Goal: Task Accomplishment & Management: Complete application form

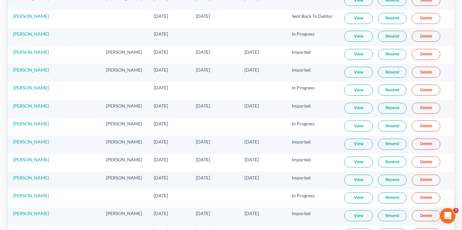
scroll to position [1495, 0]
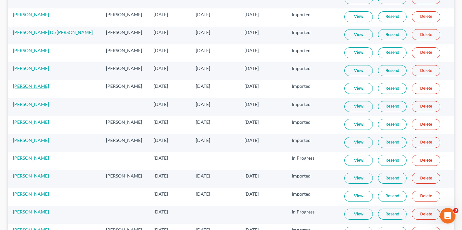
click at [29, 86] on link "[PERSON_NAME]" at bounding box center [31, 86] width 36 height 6
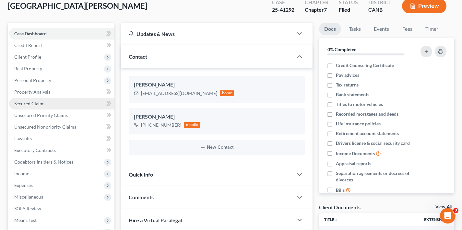
scroll to position [78, 0]
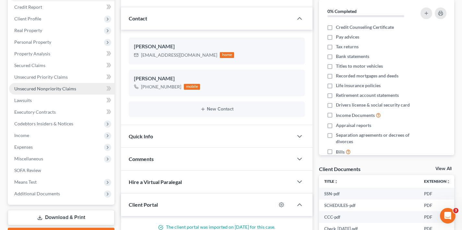
click at [49, 88] on span "Unsecured Nonpriority Claims" at bounding box center [45, 89] width 62 height 6
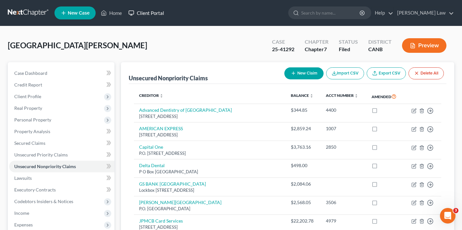
click at [154, 13] on link "Client Portal" at bounding box center [146, 13] width 42 height 12
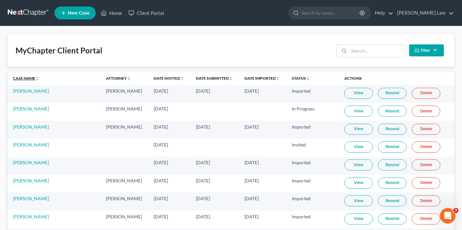
click at [27, 78] on link "Case Name unfold_more expand_more expand_less" at bounding box center [26, 78] width 26 height 5
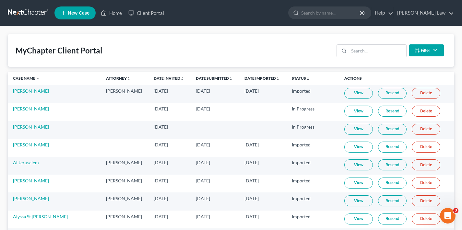
click at [349, 130] on link "View" at bounding box center [358, 129] width 29 height 11
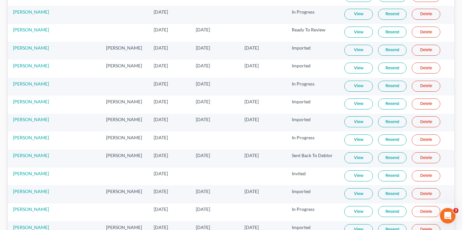
scroll to position [243, 0]
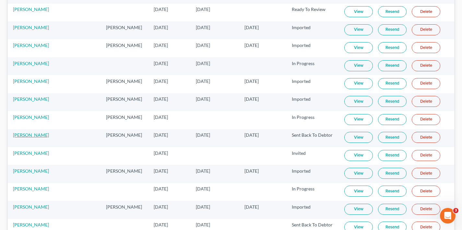
click at [29, 136] on link "[PERSON_NAME]" at bounding box center [31, 135] width 36 height 6
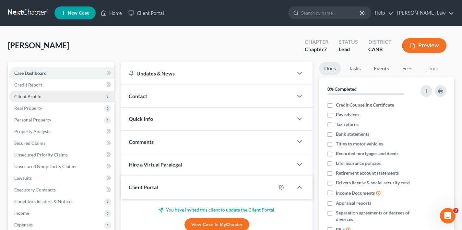
click at [34, 98] on span "Client Profile" at bounding box center [27, 97] width 27 height 6
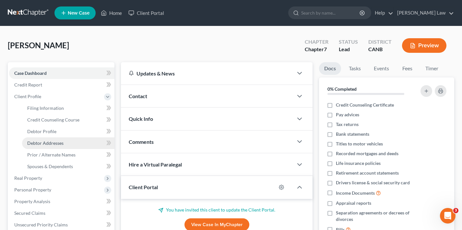
click at [65, 143] on link "Debtor Addresses" at bounding box center [68, 143] width 92 height 12
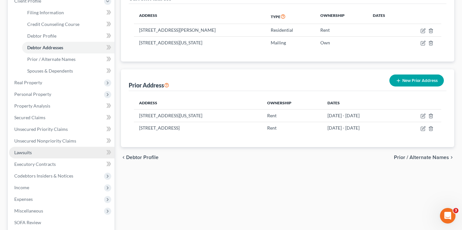
scroll to position [97, 0]
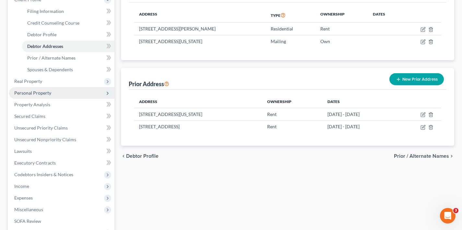
click at [65, 94] on span "Personal Property" at bounding box center [61, 93] width 105 height 12
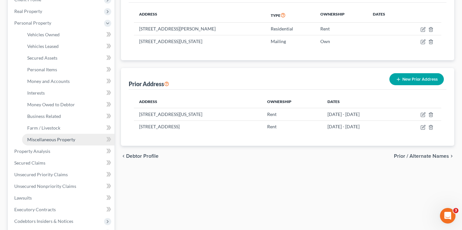
click at [74, 139] on span "Miscellaneous Property" at bounding box center [51, 140] width 48 height 6
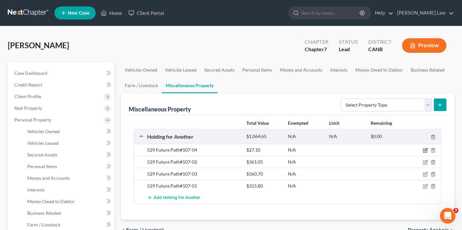
click at [426, 151] on icon "button" at bounding box center [425, 150] width 5 height 5
select select "4"
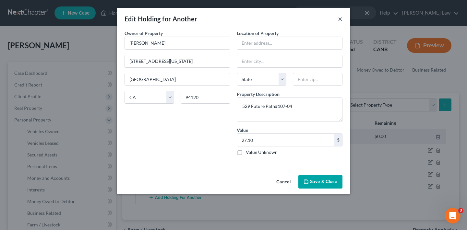
click at [339, 19] on button "×" at bounding box center [340, 19] width 5 height 8
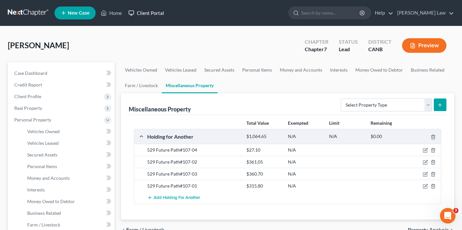
click at [157, 14] on link "Client Portal" at bounding box center [146, 13] width 42 height 12
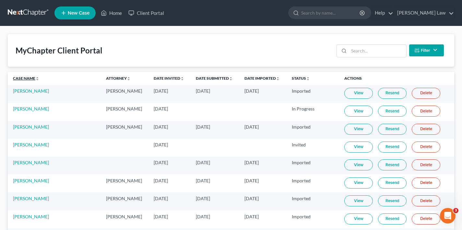
click at [23, 78] on link "Case Name unfold_more expand_more expand_less" at bounding box center [26, 78] width 26 height 5
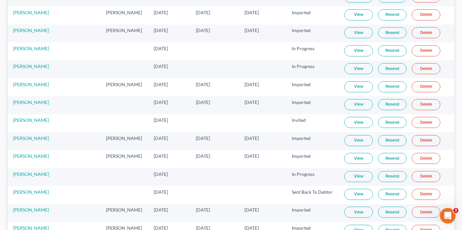
scroll to position [794, 0]
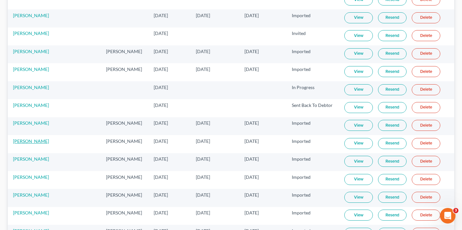
click at [39, 142] on link "[PERSON_NAME]" at bounding box center [31, 141] width 36 height 6
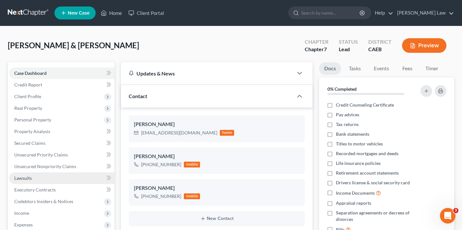
scroll to position [133, 0]
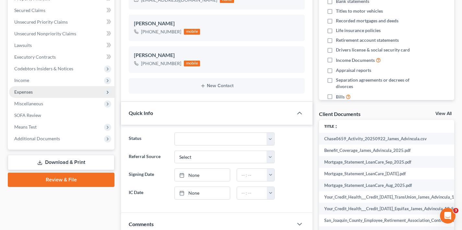
click at [29, 94] on span "Expenses" at bounding box center [23, 92] width 18 height 6
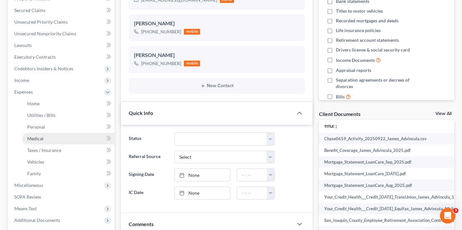
click at [45, 140] on link "Medical" at bounding box center [68, 139] width 92 height 12
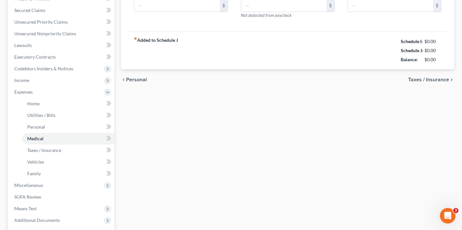
scroll to position [24, 0]
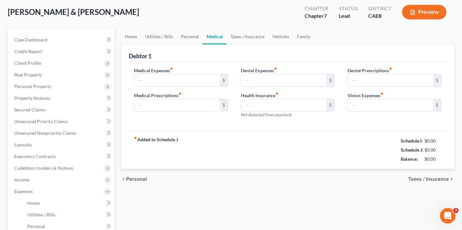
type input "90.00"
type input "60.00"
type input "70.00"
type input "0.00"
type input "150.00"
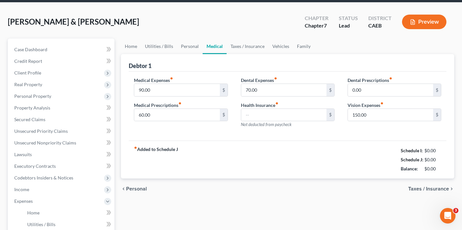
scroll to position [0, 0]
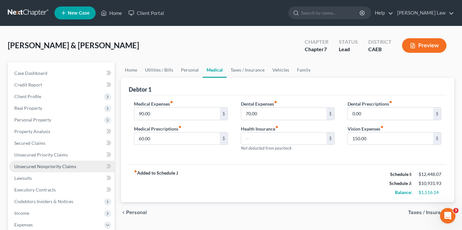
click at [50, 167] on span "Unsecured Nonpriority Claims" at bounding box center [45, 167] width 62 height 6
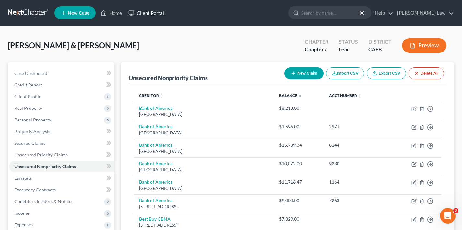
click at [150, 15] on link "Client Portal" at bounding box center [146, 13] width 42 height 12
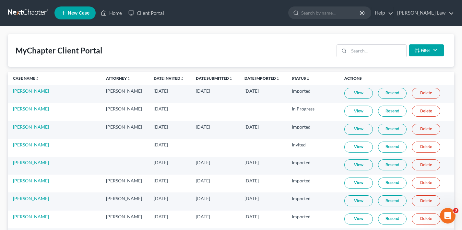
click at [30, 78] on link "Case Name unfold_more expand_more expand_less" at bounding box center [26, 78] width 26 height 5
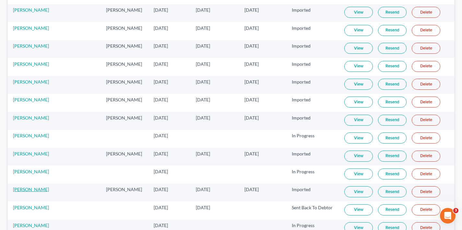
scroll to position [908, 0]
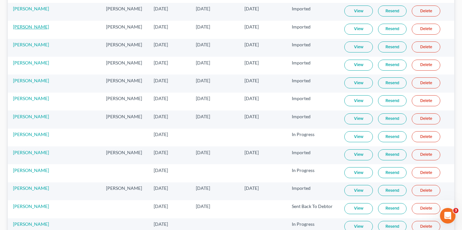
click at [36, 26] on link "[PERSON_NAME]" at bounding box center [31, 27] width 36 height 6
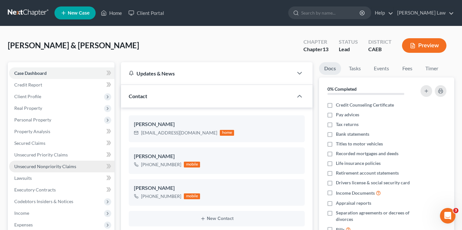
click at [54, 170] on link "Unsecured Nonpriority Claims" at bounding box center [61, 167] width 105 height 12
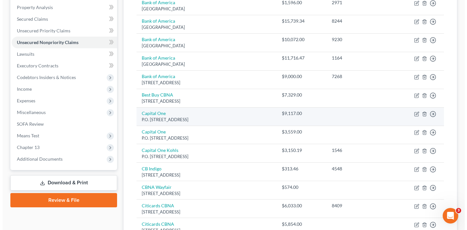
scroll to position [15, 0]
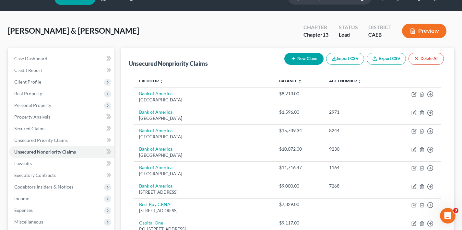
click at [306, 58] on button "New Claim" at bounding box center [303, 59] width 39 height 12
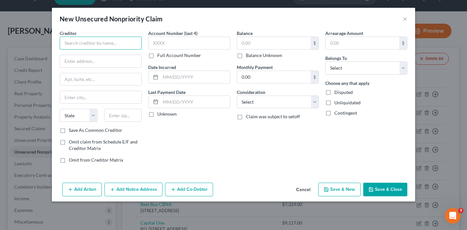
click at [108, 43] on input "text" at bounding box center [101, 43] width 82 height 13
type input "Omnipoint Management Solutions LLC"
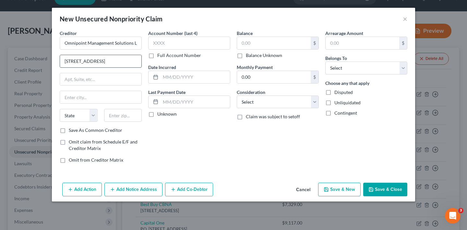
type input "[STREET_ADDRESS]"
type input "Ste 148"
type input "14224"
click at [69, 132] on label "Save As Common Creditor" at bounding box center [95, 130] width 53 height 6
click at [71, 131] on input "Save As Common Creditor" at bounding box center [73, 129] width 4 height 4
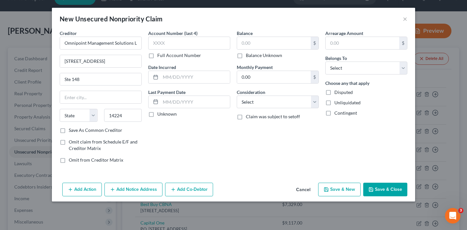
checkbox input "true"
type input "Buffalo"
select select "35"
click at [255, 42] on input "text" at bounding box center [274, 43] width 74 height 12
type input "15,982.95"
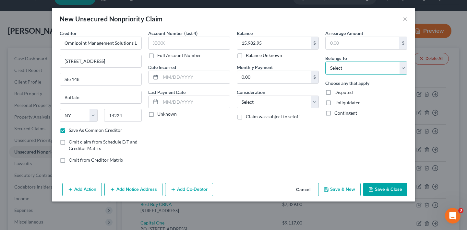
select select "1"
select select "10"
click at [131, 190] on button "Add Notice Address" at bounding box center [133, 190] width 58 height 14
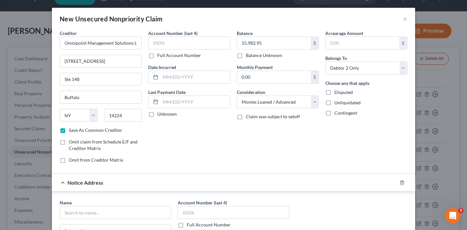
scroll to position [114, 0]
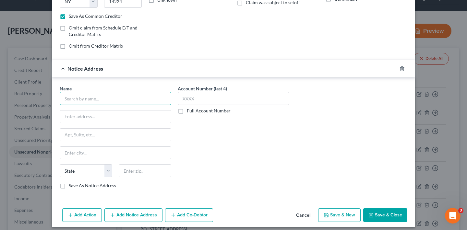
click at [90, 101] on input "text" at bounding box center [116, 98] width 112 height 13
click at [108, 99] on input "Independence Capital recovery LLC" at bounding box center [116, 98] width 112 height 13
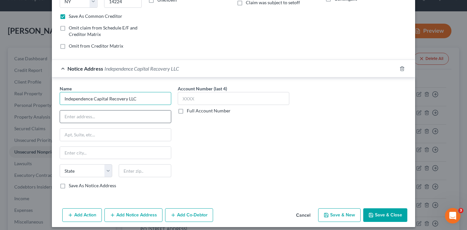
type input "Independence Capital Recovery LLC"
paste input "[STREET_ADDRESS]"
type input "[STREET_ADDRESS]"
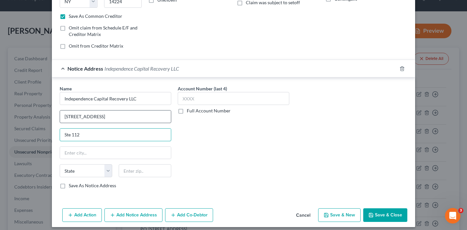
type input "Ste 112"
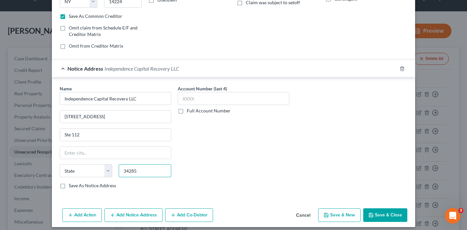
type input "34285"
click at [206, 154] on div "Account Number (last 4) Full Account Number" at bounding box center [233, 139] width 118 height 109
type input "[GEOGRAPHIC_DATA]"
select select "9"
click at [69, 188] on label "Save As Notice Address" at bounding box center [92, 186] width 47 height 6
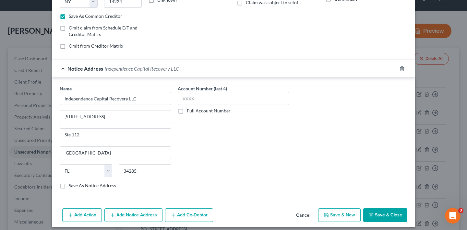
click at [71, 187] on input "Save As Notice Address" at bounding box center [73, 185] width 4 height 4
checkbox input "true"
click at [187, 111] on label "Full Account Number" at bounding box center [209, 111] width 44 height 6
click at [189, 111] on input "Full Account Number" at bounding box center [191, 110] width 4 height 4
click at [188, 101] on input "text" at bounding box center [234, 98] width 112 height 13
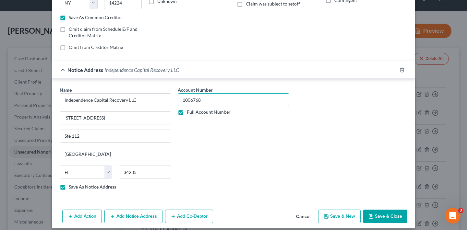
scroll to position [0, 0]
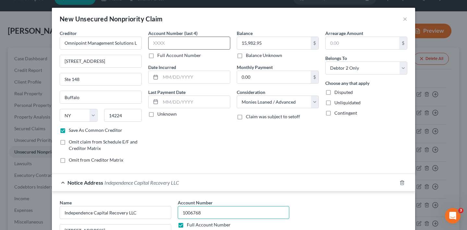
type input "1006768"
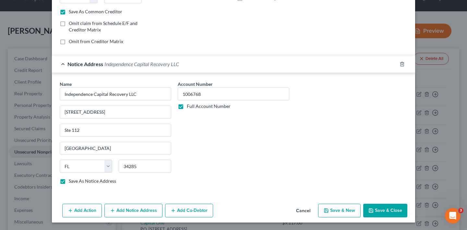
click at [126, 211] on button "Add Notice Address" at bounding box center [133, 211] width 58 height 14
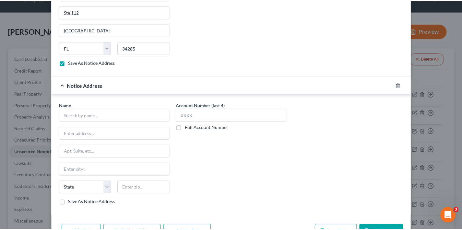
scroll to position [258, 0]
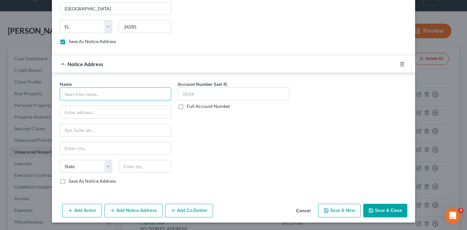
click at [90, 92] on input "text" at bounding box center [116, 94] width 112 height 13
paste input "756 [GEOGRAPHIC_DATA]"
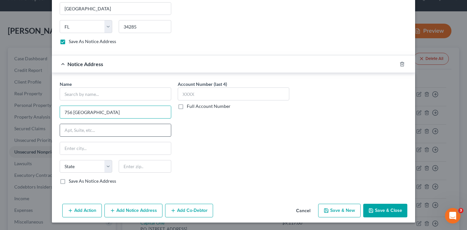
type input "756 [GEOGRAPHIC_DATA]"
type input "Ste 100"
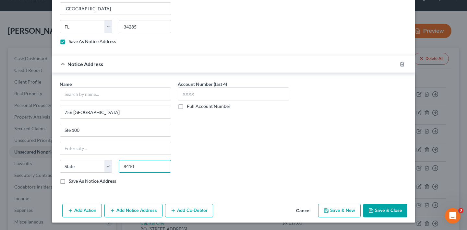
type input "84107"
type input "[GEOGRAPHIC_DATA]"
select select "46"
type input "84107"
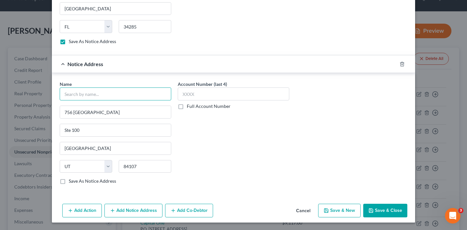
click at [85, 95] on input "text" at bounding box center [116, 94] width 112 height 13
type input "Finewise Bank LendingPoint LLC"
click at [187, 107] on label "Full Account Number" at bounding box center [209, 106] width 44 height 6
click at [189, 107] on input "Full Account Number" at bounding box center [191, 105] width 4 height 4
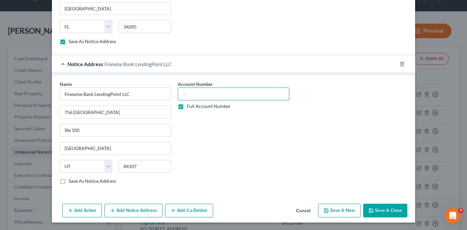
click at [192, 96] on input "text" at bounding box center [234, 94] width 112 height 13
paste input "LAI-00562824"
type input "LAI-00562824"
click at [69, 182] on label "Save As Notice Address" at bounding box center [92, 181] width 47 height 6
click at [71, 182] on input "Save As Notice Address" at bounding box center [73, 180] width 4 height 4
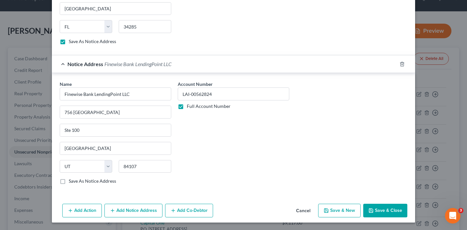
checkbox input "true"
click at [387, 212] on button "Save & Close" at bounding box center [385, 211] width 44 height 14
checkbox input "false"
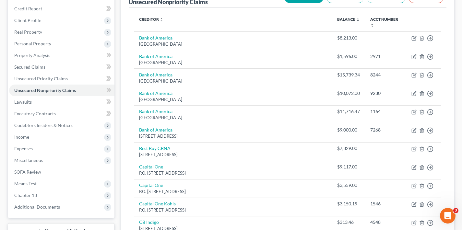
scroll to position [0, 0]
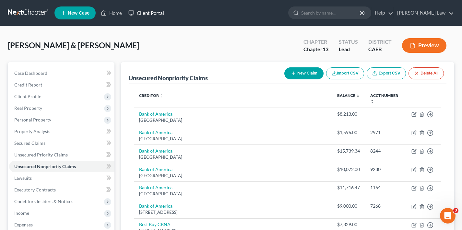
click at [149, 15] on link "Client Portal" at bounding box center [146, 13] width 42 height 12
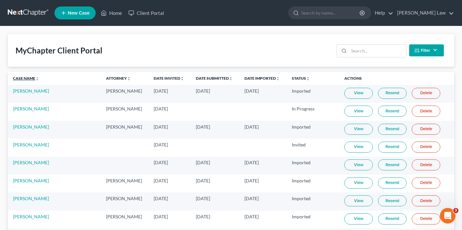
click at [24, 79] on link "Case Name unfold_more expand_more expand_less" at bounding box center [26, 78] width 26 height 5
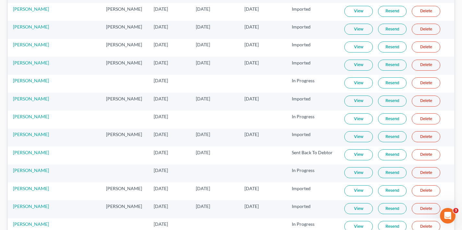
scroll to position [771, 0]
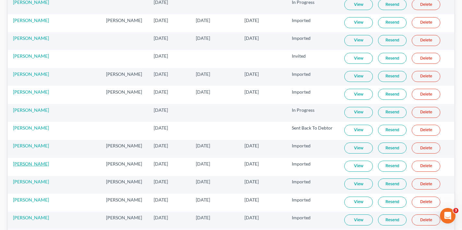
click at [33, 165] on link "[PERSON_NAME]" at bounding box center [31, 164] width 36 height 6
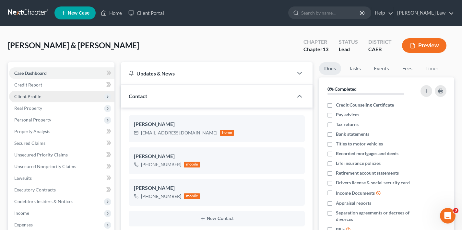
click at [47, 99] on span "Client Profile" at bounding box center [61, 97] width 105 height 12
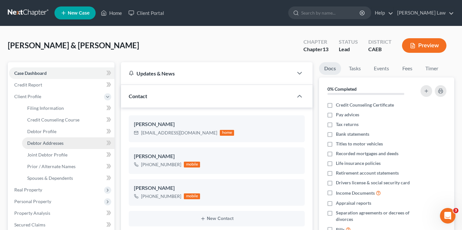
click at [64, 146] on link "Debtor Addresses" at bounding box center [68, 143] width 92 height 12
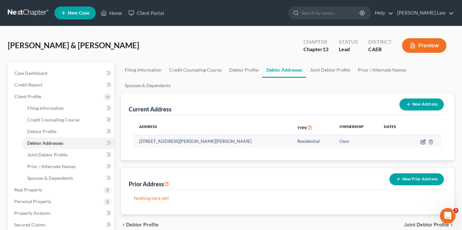
click at [424, 142] on icon "button" at bounding box center [422, 141] width 5 height 5
select select "4"
select select "0"
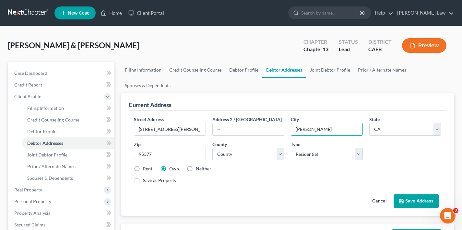
drag, startPoint x: 313, startPoint y: 129, endPoint x: 286, endPoint y: 129, distance: 26.9
type input "[PERSON_NAME]"
click at [421, 203] on button "Save Address" at bounding box center [416, 202] width 45 height 14
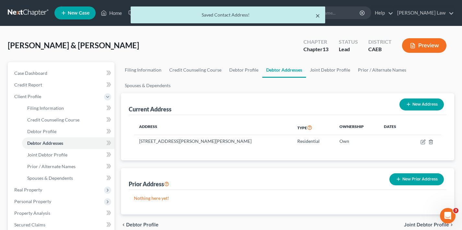
click at [317, 18] on button "×" at bounding box center [317, 16] width 5 height 8
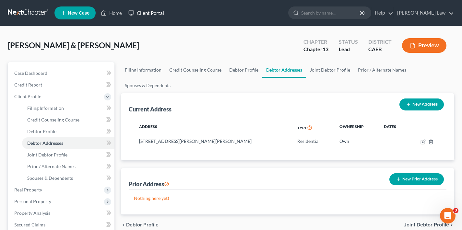
click at [159, 15] on link "Client Portal" at bounding box center [146, 13] width 42 height 12
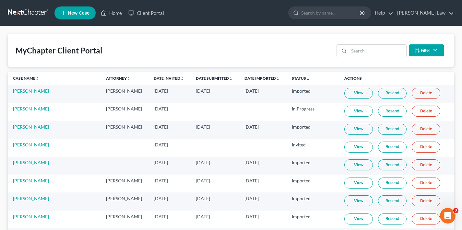
click at [21, 79] on link "Case Name unfold_more expand_more expand_less" at bounding box center [26, 78] width 26 height 5
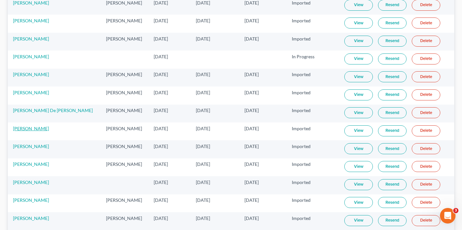
scroll to position [1426, 0]
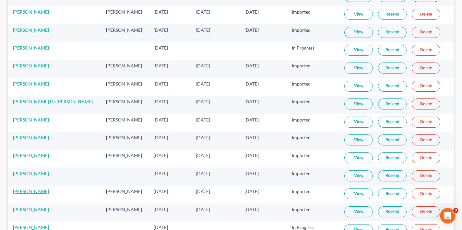
click at [27, 192] on link "[PERSON_NAME]" at bounding box center [31, 192] width 36 height 6
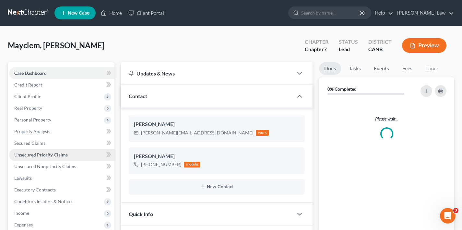
scroll to position [151, 0]
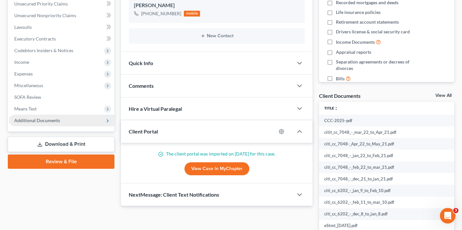
click at [96, 119] on span "Additional Documents" at bounding box center [61, 121] width 105 height 12
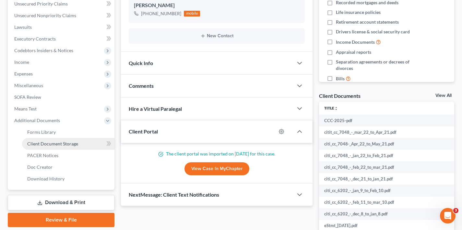
click at [78, 146] on link "Client Document Storage" at bounding box center [68, 144] width 92 height 12
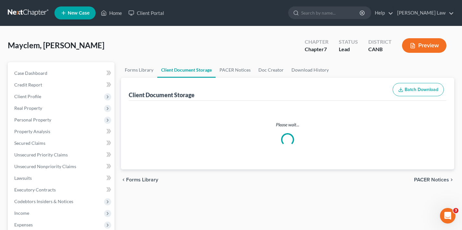
select select "0"
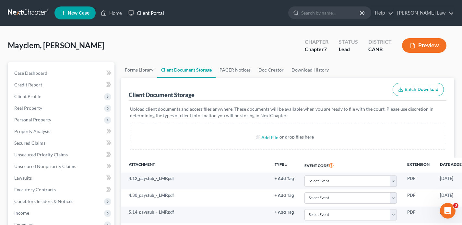
click at [153, 14] on link "Client Portal" at bounding box center [146, 13] width 42 height 12
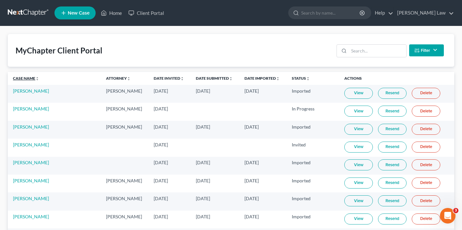
click at [16, 77] on link "Case Name unfold_more expand_more expand_less" at bounding box center [26, 78] width 26 height 5
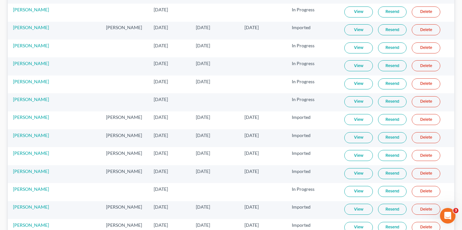
scroll to position [1472, 0]
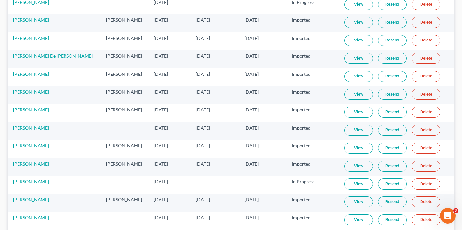
click at [24, 38] on link "[PERSON_NAME]" at bounding box center [31, 38] width 36 height 6
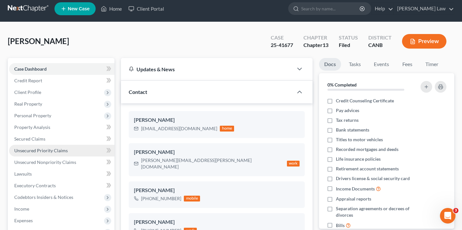
scroll to position [41, 0]
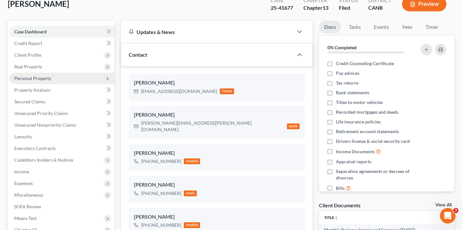
click at [68, 76] on span "Personal Property" at bounding box center [61, 79] width 105 height 12
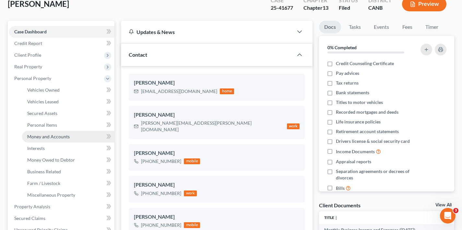
click at [66, 137] on span "Money and Accounts" at bounding box center [48, 137] width 42 height 6
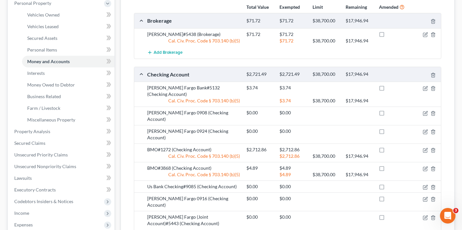
scroll to position [153, 0]
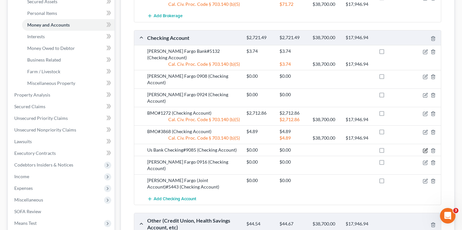
click at [425, 148] on icon "button" at bounding box center [425, 150] width 5 height 5
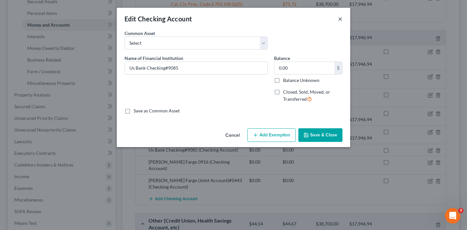
click at [341, 20] on button "×" at bounding box center [340, 19] width 5 height 8
